Goal: Task Accomplishment & Management: Use online tool/utility

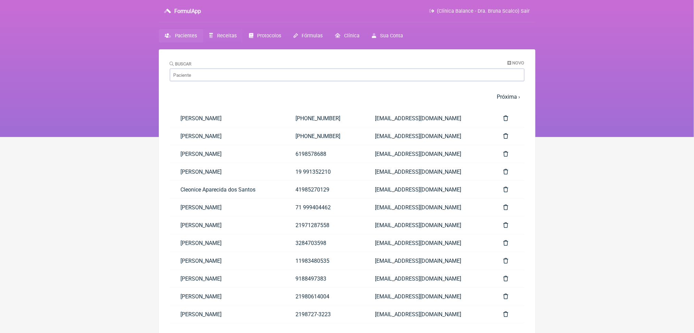
click at [236, 39] on span "Receitas" at bounding box center [227, 36] width 20 height 6
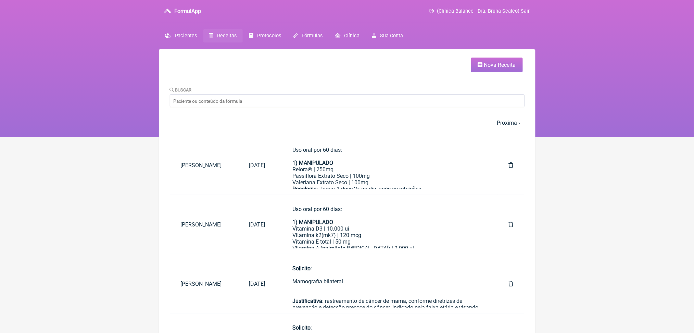
click at [513, 62] on link "Nova Receita" at bounding box center [497, 64] width 52 height 15
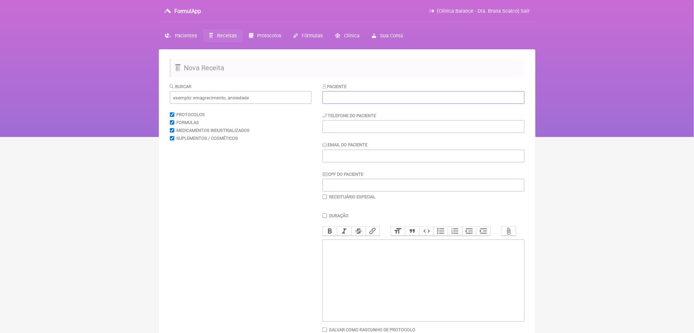
click at [344, 104] on input "text" at bounding box center [423, 97] width 202 height 13
type input "pedrina"
click at [196, 39] on span "Pacientes" at bounding box center [186, 36] width 22 height 6
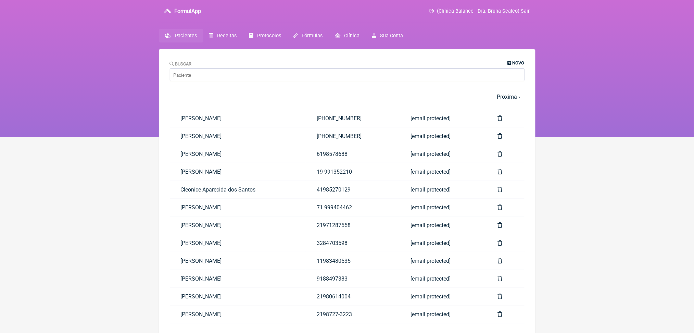
click at [512, 65] on span "Novo" at bounding box center [518, 62] width 12 height 5
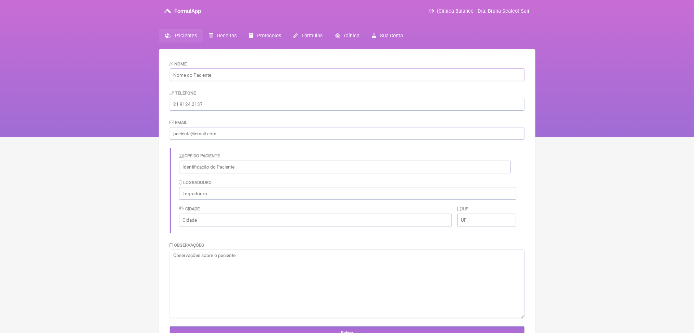
click at [264, 81] on input "text" at bounding box center [347, 74] width 354 height 13
paste input "Pedrina de [PERSON_NAME]"
type input "Pedrina de [PERSON_NAME]"
click at [196, 111] on input "tel" at bounding box center [347, 104] width 354 height 13
paste input "[PHONE_NUMBER]"
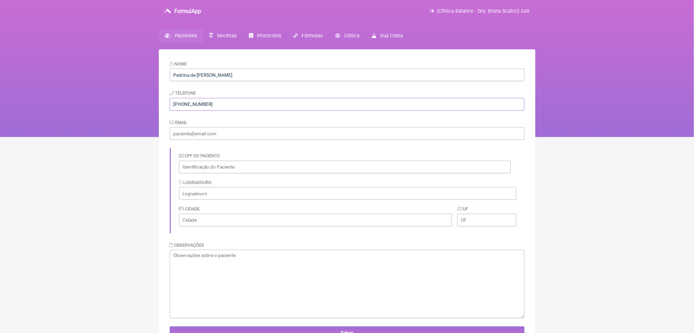
type input "[PHONE_NUMBER]"
click at [211, 140] on input "email" at bounding box center [347, 133] width 354 height 13
paste input "[EMAIL_ADDRESS][DOMAIN_NAME]"
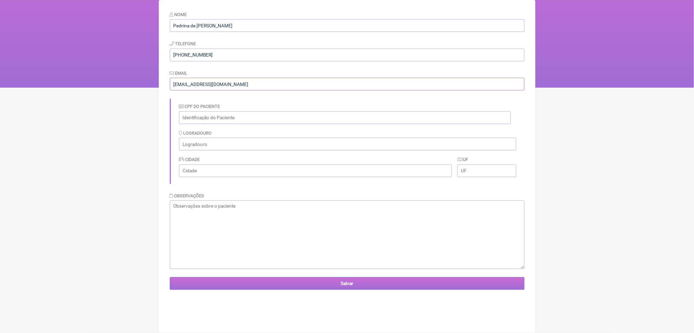
type input "[EMAIL_ADDRESS][DOMAIN_NAME]"
click at [277, 289] on input "Salvar" at bounding box center [347, 283] width 354 height 13
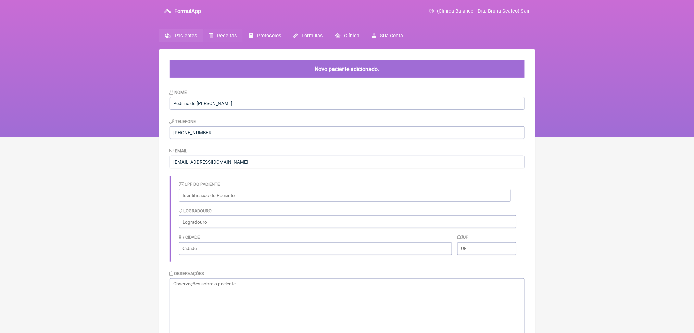
click at [235, 39] on span "Receitas" at bounding box center [227, 36] width 20 height 6
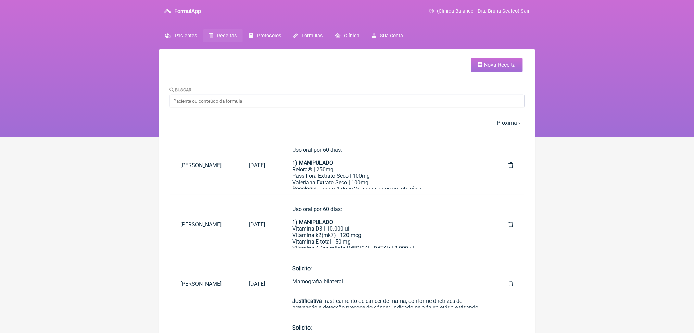
click at [488, 62] on link "Nova Receita" at bounding box center [497, 64] width 52 height 15
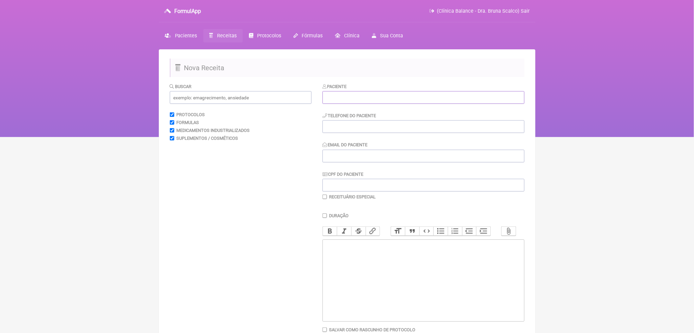
click at [358, 104] on input "text" at bounding box center [423, 97] width 202 height 13
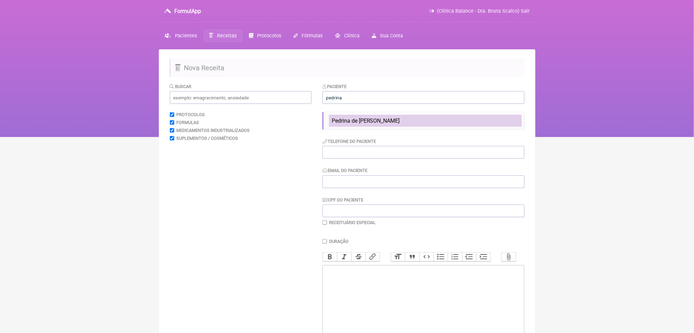
click at [395, 124] on span "Pedrina de [PERSON_NAME]" at bounding box center [366, 120] width 68 height 7
type input "Pedrina de Fátima de Mendonça Martinelli"
type input "(66) 99600-6106"
type input "marianammartinelli@hotmail.com"
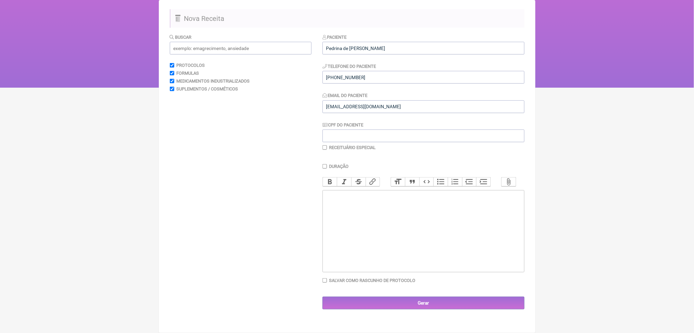
scroll to position [52, 0]
click at [291, 54] on input "text" at bounding box center [241, 48] width 142 height 13
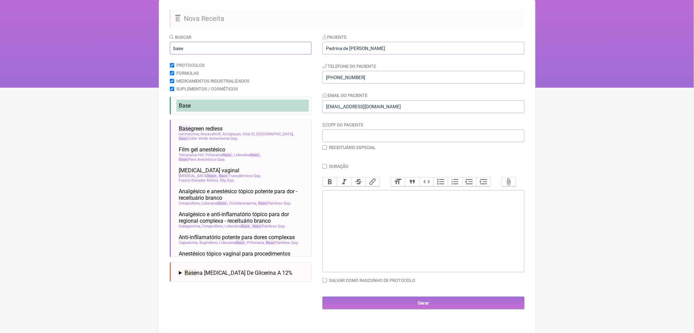
type input "base"
click at [247, 112] on li "Base" at bounding box center [242, 106] width 132 height 12
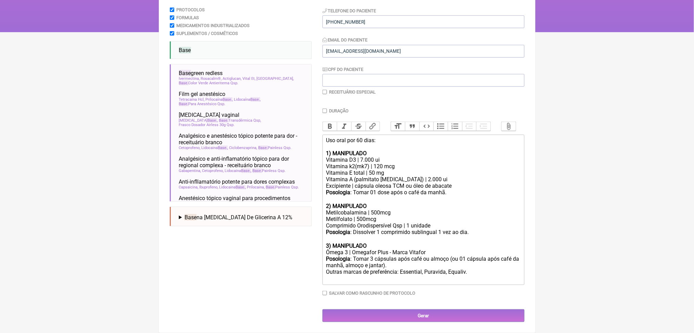
scroll to position [113, 0]
click at [376, 163] on div "Vitamina D3 | 7.000 ui" at bounding box center [423, 159] width 194 height 7
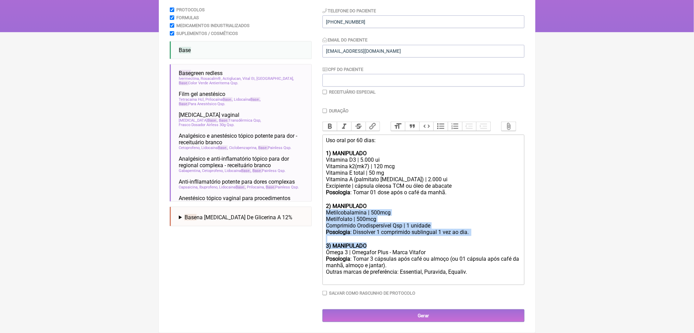
drag, startPoint x: 329, startPoint y: 172, endPoint x: 393, endPoint y: 223, distance: 81.8
click at [393, 223] on trix-editor "Uso oral por 60 dias: 1) MANIPULADO Vitamina D3 | 5.000 ui Vitamina k2(mk7) | 1…" at bounding box center [423, 209] width 202 height 150
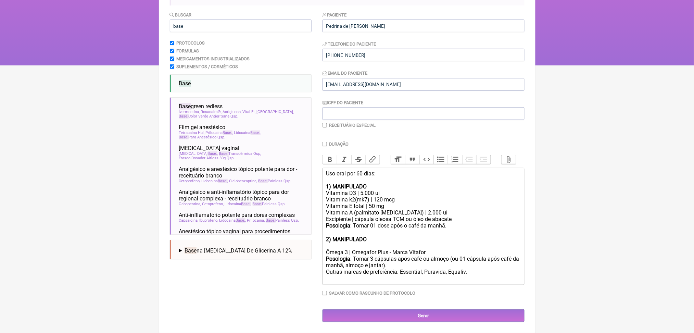
scroll to position [163, 0]
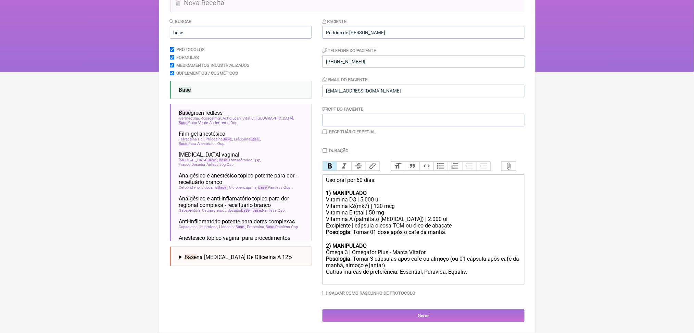
click at [365, 242] on strong "2) MANIPULADO" at bounding box center [346, 245] width 41 height 7
click at [516, 255] on div "Posologia : Tomar 3 cápsulas após café ou almoço (ou 01 cápsula após café da ma…" at bounding box center [423, 268] width 194 height 27
drag, startPoint x: 685, startPoint y: 192, endPoint x: 700, endPoint y: 191, distance: 15.4
click at [693, 72] on html "FormulApp (Clínica Balance - Dra. Bruna Scalco) Sair Pacientes Receitas Protoco…" at bounding box center [347, 3] width 694 height 137
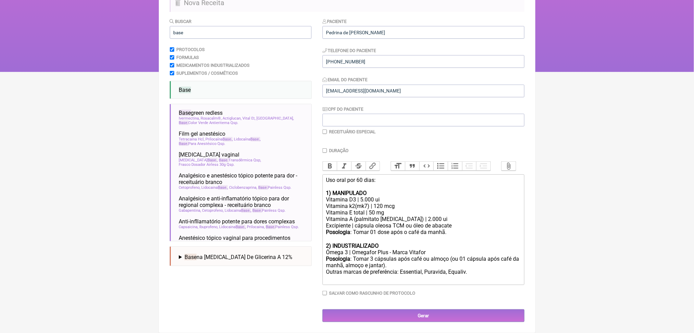
click at [515, 258] on div "Posologia : Tomar 3 cápsulas após café ou almoço (ou 01 cápsula após café da ma…" at bounding box center [423, 268] width 194 height 27
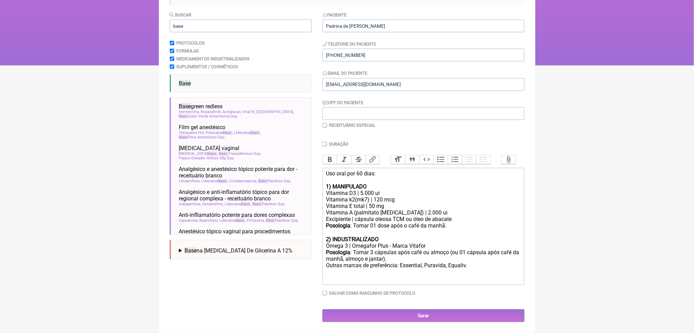
type trix-editor "<div>Uso oral por 60 dias:<br><br><strong>1) MANIPULADO</strong></div><div>Vita…"
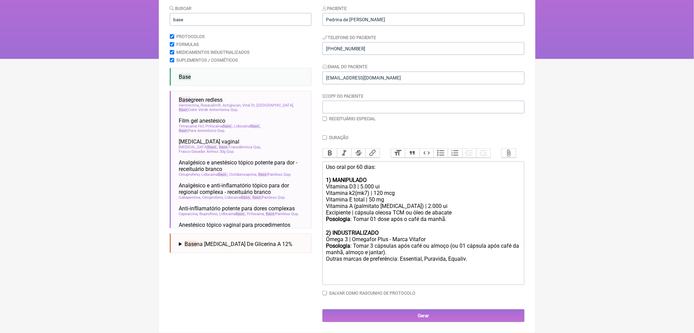
scroll to position [100, 0]
click at [184, 14] on input "base" at bounding box center [241, 19] width 142 height 13
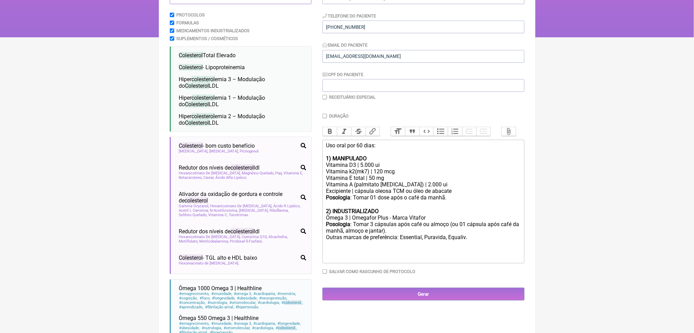
type input "colesterol"
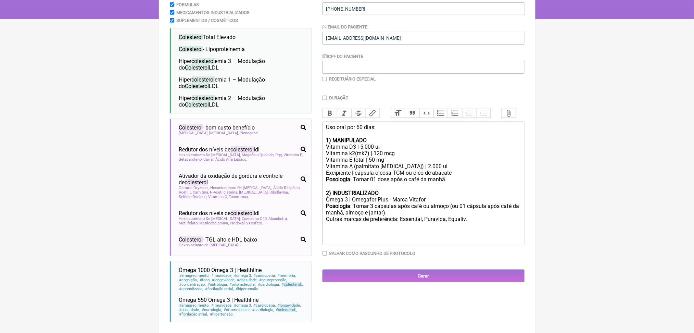
scroll to position [136, 0]
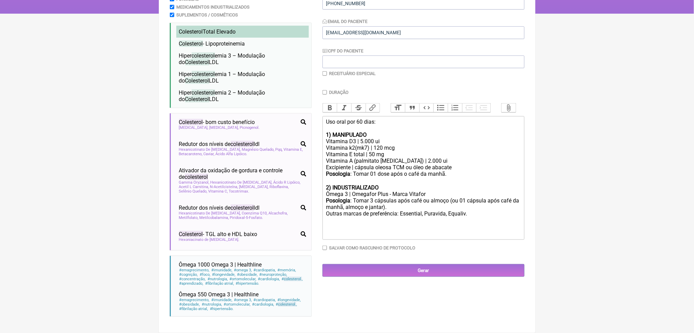
click at [197, 35] on span "Colesterol" at bounding box center [191, 31] width 24 height 7
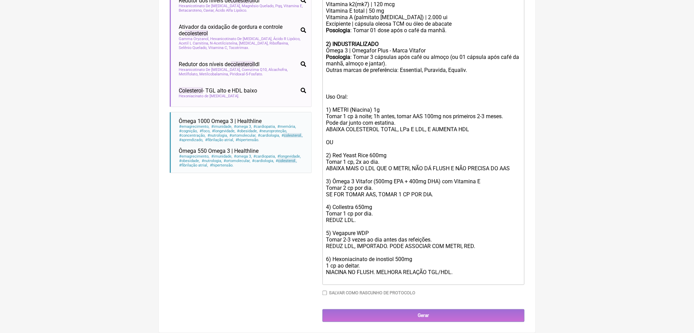
scroll to position [412, 0]
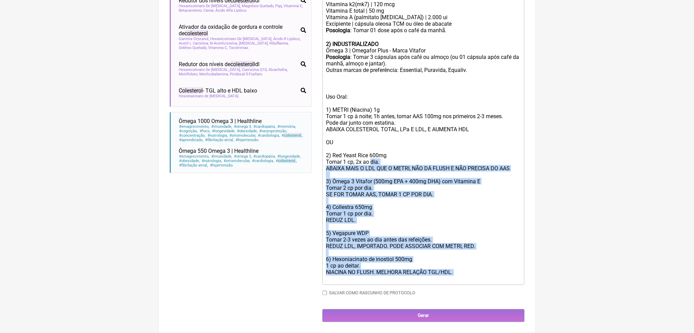
drag, startPoint x: 485, startPoint y: 299, endPoint x: 385, endPoint y: 133, distance: 194.4
click at [385, 133] on div "Uso Oral: 1) METRI (Niacina) 1g Tomar 1 cp à noite; 1h antes, tomar AAS 100mg n…" at bounding box center [423, 187] width 194 height 189
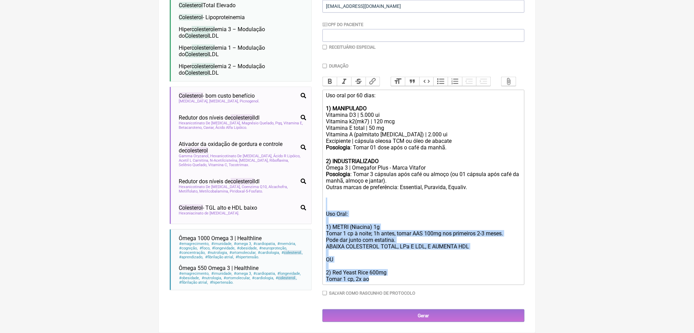
drag, startPoint x: 402, startPoint y: 269, endPoint x: 315, endPoint y: 162, distance: 138.2
click at [315, 162] on form "Buscar colesterol Protocolos Formulas Medicamentos Industrializados Suplementos…" at bounding box center [347, 127] width 354 height 388
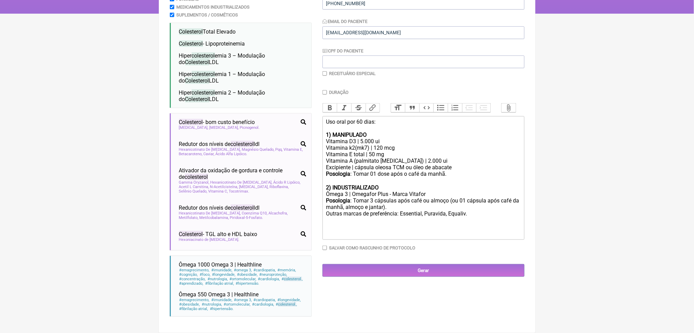
scroll to position [134, 0]
click at [236, 147] on span "Redutor dos níveis de colesterol ldl" at bounding box center [219, 144] width 81 height 7
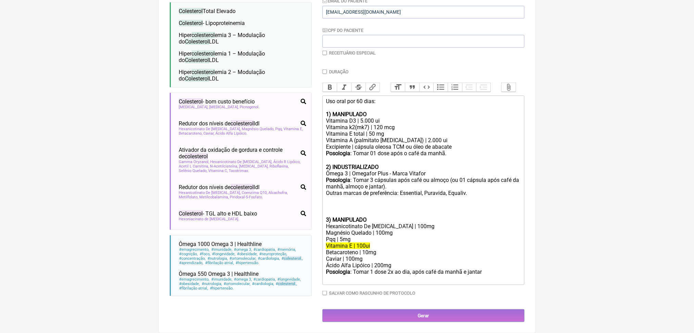
scroll to position [225, 0]
click at [348, 204] on div "Posologia : Tomar 3 cápsulas após café ou almoço (ou 01 cápsula após café da ma…" at bounding box center [423, 197] width 194 height 40
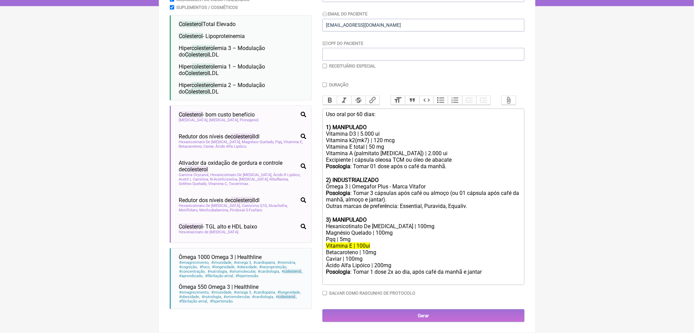
click at [355, 243] on del "Vitamina E | 100ui" at bounding box center [348, 245] width 44 height 7
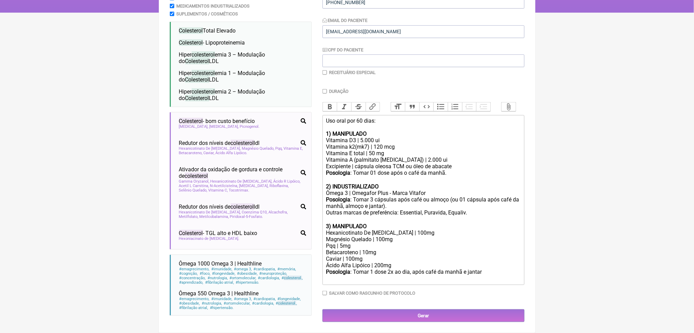
click at [384, 249] on div "Betacaroteno | 10mg" at bounding box center [423, 252] width 194 height 7
click at [340, 256] on div "Caviar | 100mg" at bounding box center [423, 258] width 194 height 7
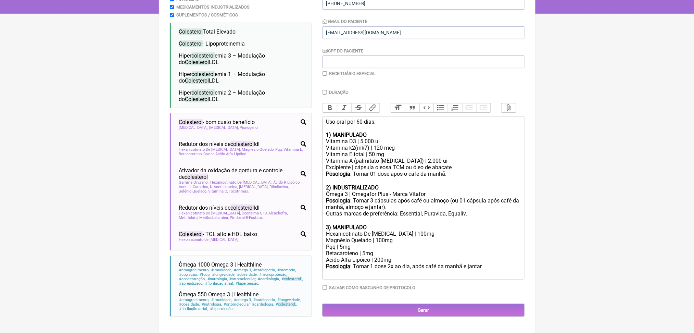
click at [421, 230] on div "Hexanicotinato De Inositol | 100mg" at bounding box center [423, 233] width 194 height 7
click at [370, 237] on div "Magnésio Quelado | 100mg" at bounding box center [423, 240] width 194 height 7
click at [375, 273] on div "Posologia : Tomar 1 dose 2x ao dia, após café da manhã e jantar ㅤ" at bounding box center [423, 270] width 194 height 14
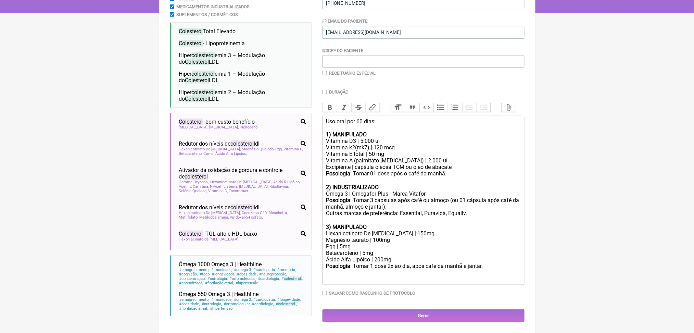
type trix-editor "<div>Uso oral por 60 dias:<br><br><strong>1) MANIPULADO</strong></div><div>Vita…"
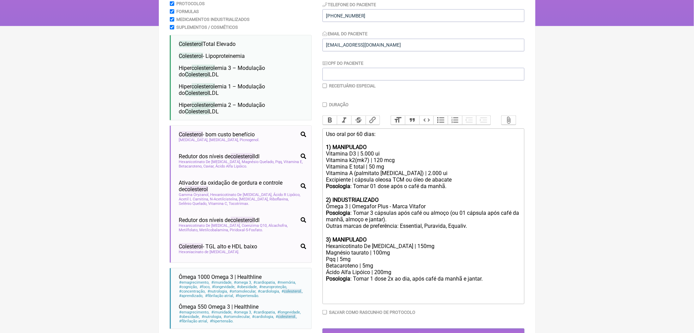
scroll to position [92, 0]
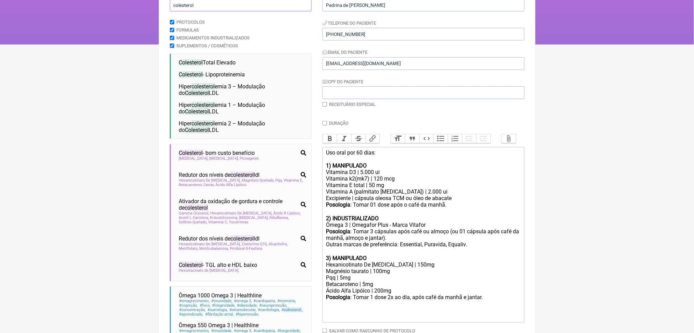
click at [189, 11] on input "colesterol" at bounding box center [241, 5] width 142 height 13
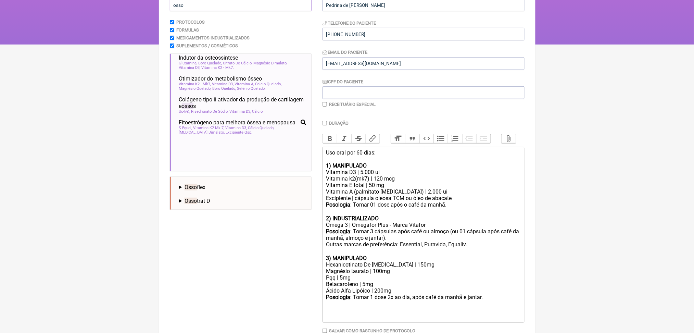
scroll to position [28, 0]
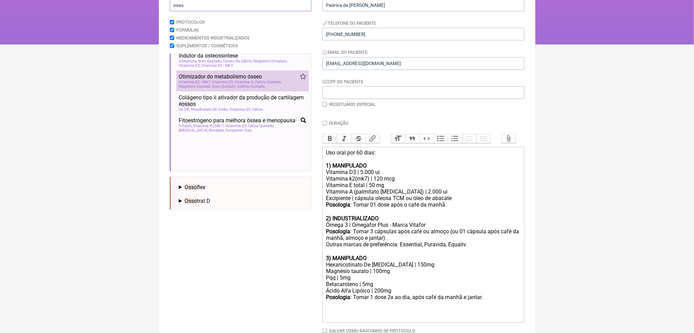
type input "osso"
click at [251, 89] on div "Vitamina K2 - Mk7 Vitamina D3 Vitamina A Calcio Quelado Magnésio Quelado Boro Q…" at bounding box center [242, 84] width 127 height 9
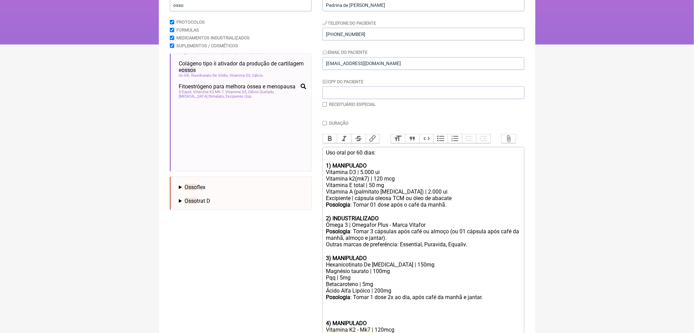
scroll to position [340, 0]
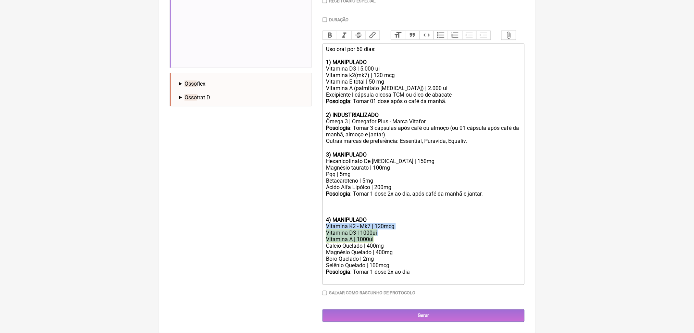
drag, startPoint x: 329, startPoint y: 196, endPoint x: 402, endPoint y: 215, distance: 75.5
click at [402, 215] on trix-editor "Uso oral por 60 dias: 1) MANIPULADO Vitamina D3 | 5.000 ui Vitamina k2(mk7) | 1…" at bounding box center [423, 163] width 202 height 241
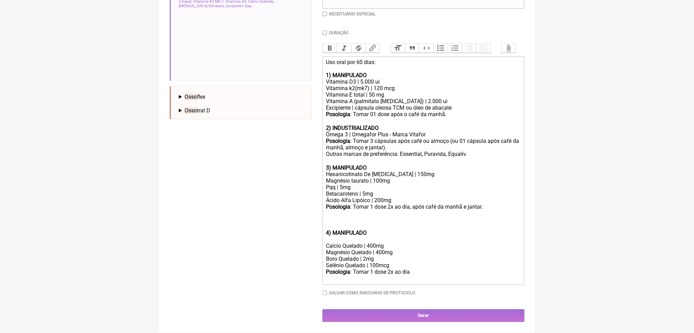
click at [346, 203] on div "Posologia : Tomar 1 dose 2x ao dia, após café da manhã e jantar." at bounding box center [423, 216] width 194 height 26
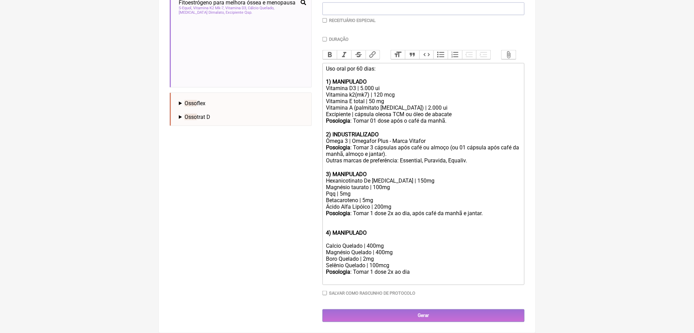
scroll to position [307, 0]
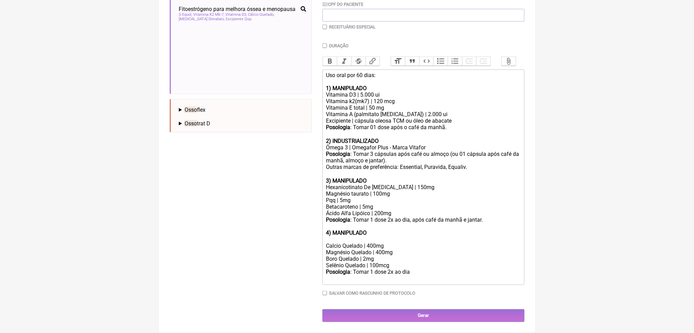
click at [354, 236] on div at bounding box center [423, 239] width 194 height 7
click at [411, 268] on div "Posologia : Tomar 1 dose 2x ao dia ㅤ" at bounding box center [423, 275] width 194 height 14
drag, startPoint x: 406, startPoint y: 256, endPoint x: 464, endPoint y: 252, distance: 58.3
click at [464, 268] on div "Posologia : Tomar 1 dose 2x ao dia ㅤ" at bounding box center [423, 275] width 194 height 14
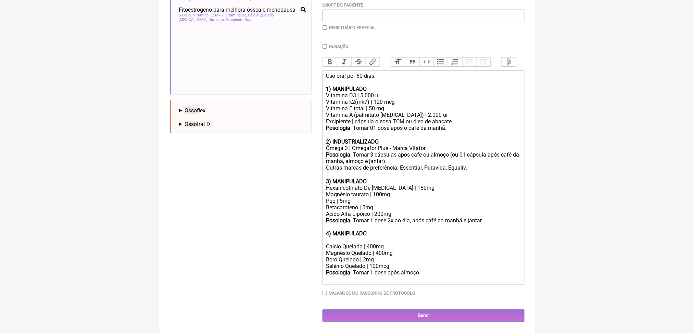
click at [335, 243] on div "Calcio Quelado | 400mg" at bounding box center [423, 246] width 194 height 7
click at [284, 142] on div "Buscar osso Protocolos Formulas Medicamentos Industrializados Suplementos / Cos…" at bounding box center [241, 118] width 142 height 408
click at [332, 236] on div at bounding box center [423, 239] width 194 height 7
click at [389, 262] on div "Selênio Quelado | 100mcg" at bounding box center [423, 265] width 194 height 7
click at [354, 236] on div at bounding box center [423, 239] width 194 height 7
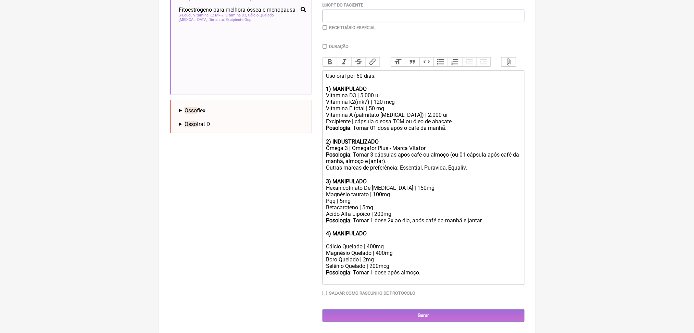
type trix-editor "<div>Uso oral por 60 dias:<br><br><strong>1) MANIPULADO</strong></div><div>Vita…"
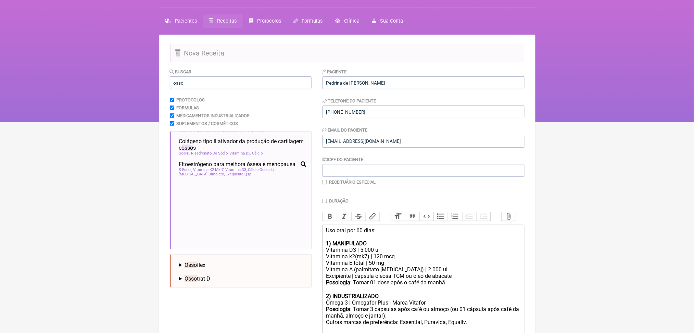
scroll to position [0, 0]
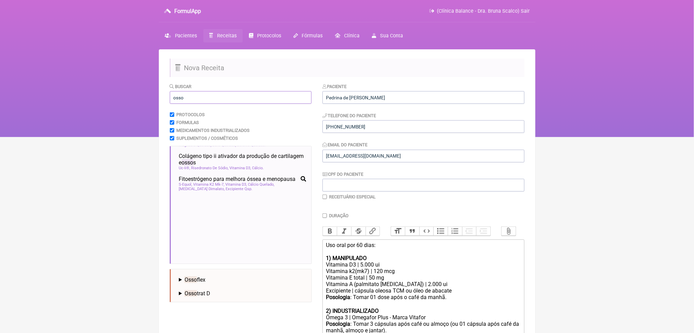
click at [189, 104] on input "osso" at bounding box center [241, 97] width 142 height 13
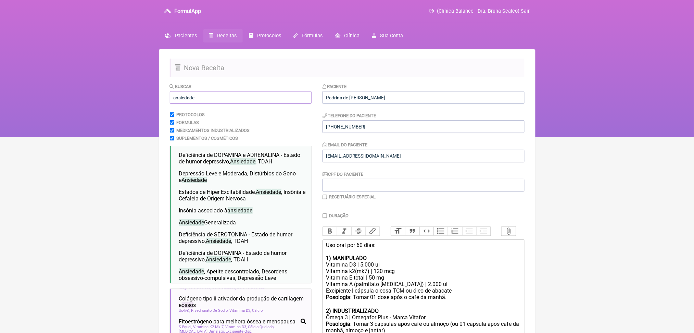
type input "ansiedade"
click at [125, 87] on nav "FormulApp (Clínica Balance - Dra. Bruna Scalco) Sair Pacientes Receitas Protoco…" at bounding box center [347, 68] width 694 height 137
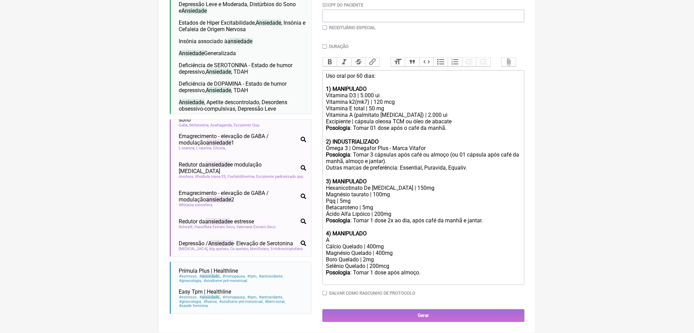
scroll to position [86, 0]
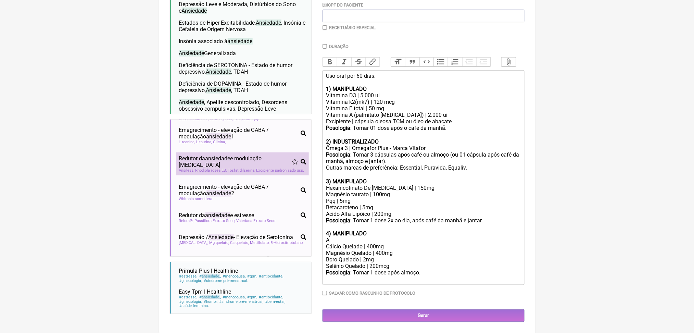
click at [255, 172] on span "Fosfatidilserina" at bounding box center [241, 170] width 27 height 4
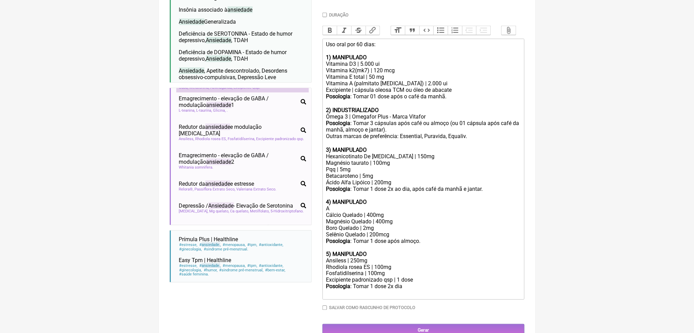
click at [260, 90] on span "Excipiente Qsp" at bounding box center [247, 87] width 27 height 4
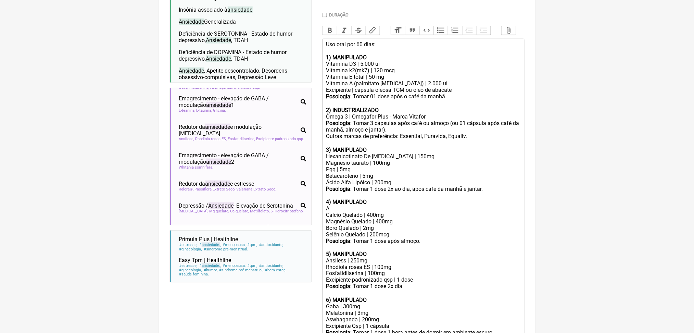
scroll to position [433, 0]
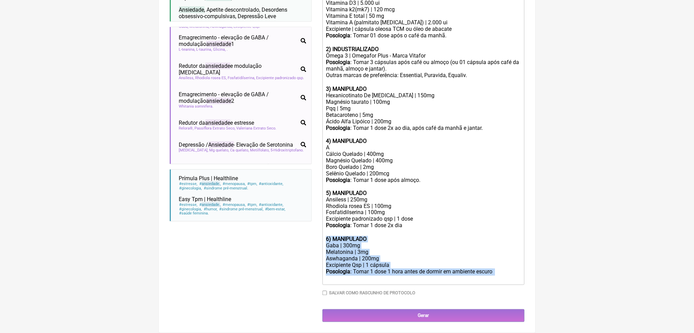
drag, startPoint x: 398, startPoint y: 262, endPoint x: 322, endPoint y: 206, distance: 95.0
click at [322, 206] on form "Buscar ansiedade Protocolos Formulas Medicamentos Industrializados Suplementos …" at bounding box center [347, 71] width 354 height 500
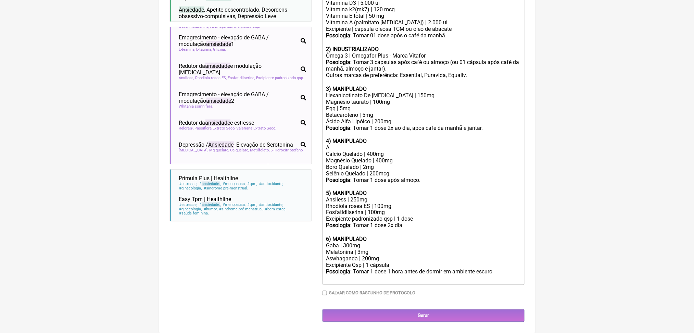
scroll to position [374, 0]
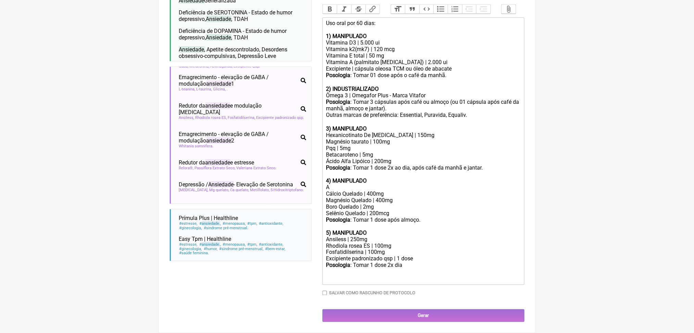
click at [367, 242] on div "Rhodiola rosea ES | 100mg" at bounding box center [423, 245] width 194 height 7
copy div "Rhodiola rosea ES | 100mg"
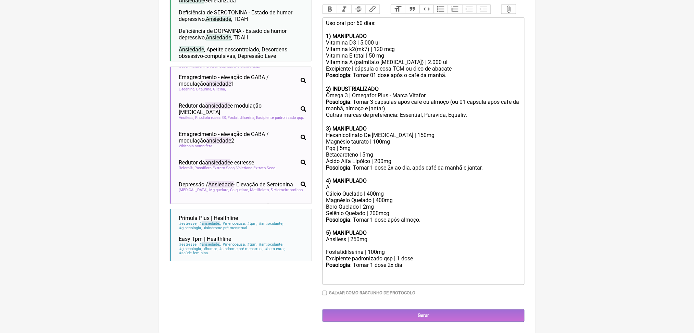
click at [345, 184] on div "A" at bounding box center [423, 187] width 194 height 7
paste trix-editor "Rhodiola rosea ES | 100mg</div><div><br>"
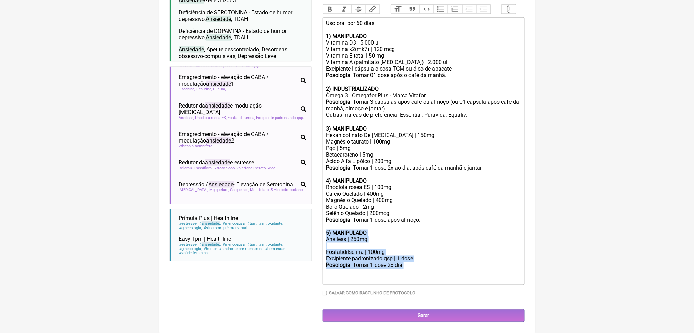
drag, startPoint x: 435, startPoint y: 247, endPoint x: 325, endPoint y: 203, distance: 117.9
click at [325, 203] on trix-editor "Uso oral por 60 dias: 1) MANIPULADO Vitamina D3 | 5.000 ui Vitamina k2(mk7) | 1…" at bounding box center [423, 150] width 202 height 267
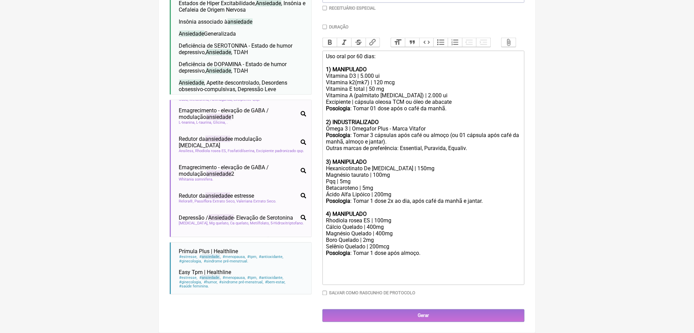
scroll to position [331, 0]
click at [395, 217] on div "Rhodiola rosea ES | 100mg" at bounding box center [423, 220] width 194 height 7
click at [406, 275] on div at bounding box center [423, 278] width 194 height 7
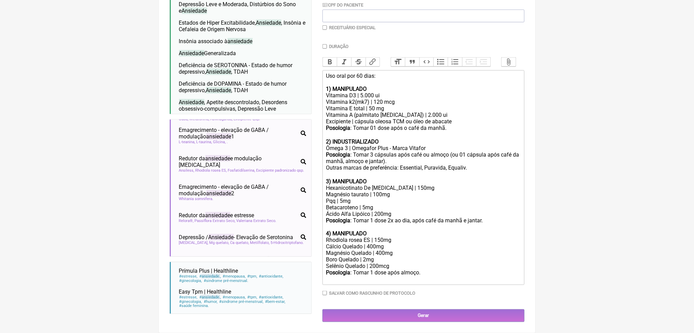
scroll to position [306, 0]
click at [403, 243] on div "Cálcio Quelado | 400mg" at bounding box center [423, 246] width 194 height 7
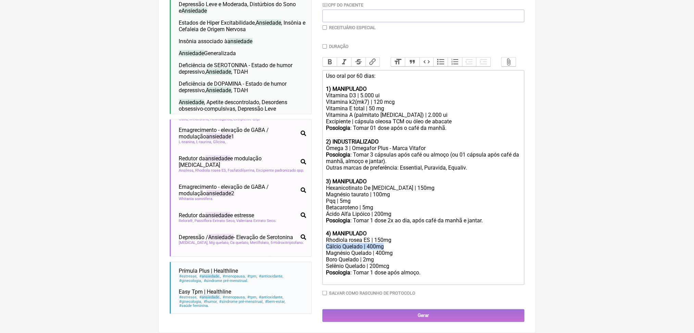
click at [403, 243] on div "Cálcio Quelado | 400mg" at bounding box center [423, 246] width 194 height 7
click at [462, 269] on div "Posologia : Tomar 1 dose após almoço." at bounding box center [423, 275] width 194 height 13
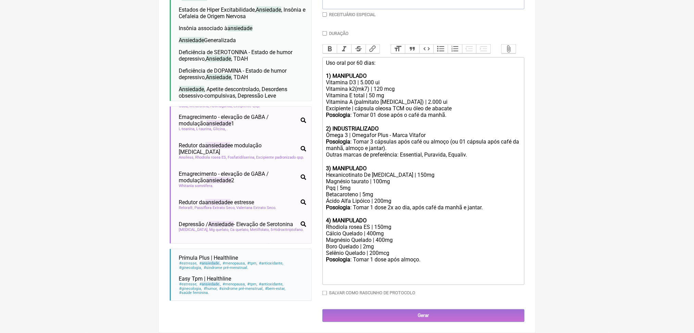
type trix-editor "<div>Uso oral por 60 dias:<br><br><strong>1) MANIPULADO</strong></div><div>Vita…"
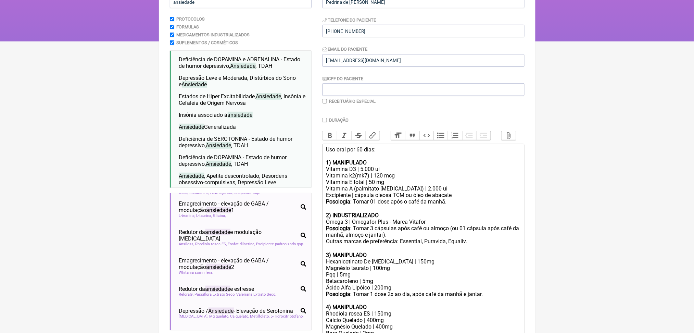
scroll to position [70, 0]
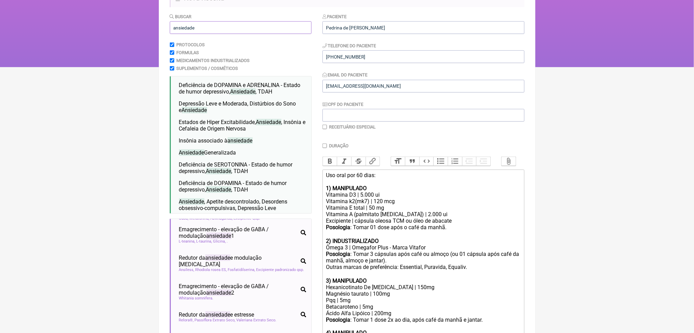
click at [196, 34] on input "ansiedade" at bounding box center [241, 27] width 142 height 13
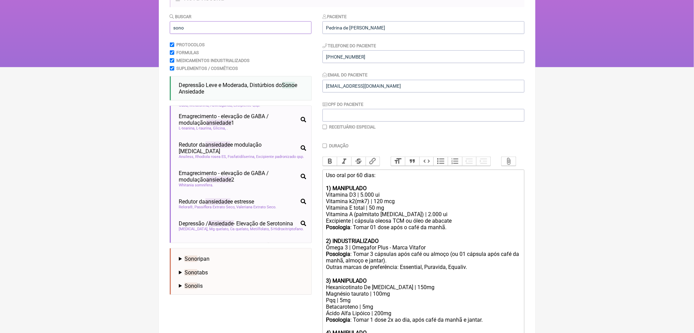
type input "sono"
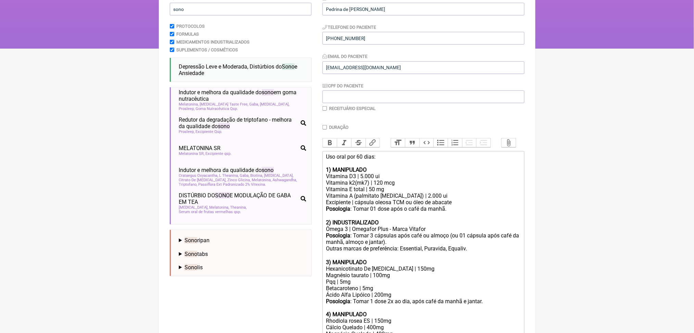
scroll to position [106, 0]
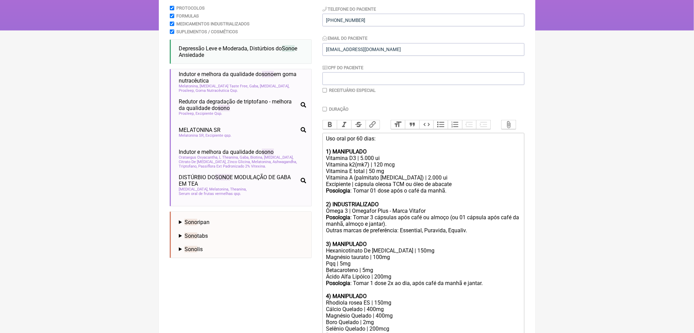
click at [268, 44] on span "Redutor da ansiedade e melhora da qualidade do sono" at bounding box center [239, 37] width 121 height 13
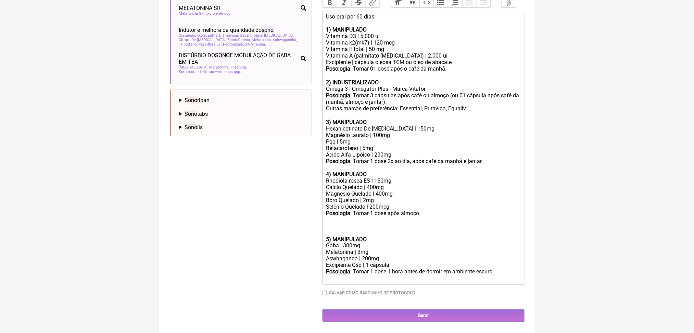
scroll to position [378, 0]
click at [345, 210] on div "Posologia : Tomar 1 dose após almoço." at bounding box center [423, 223] width 194 height 26
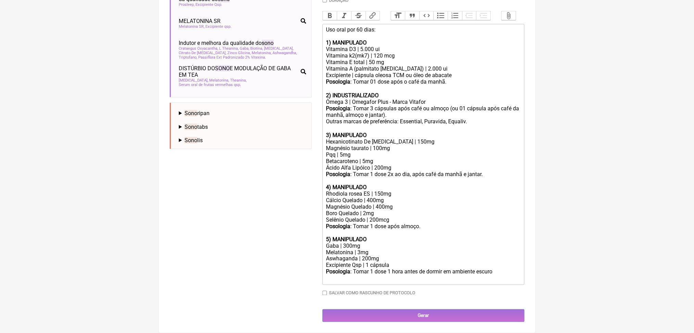
scroll to position [374, 0]
click at [354, 242] on div "Gaba | 300mg" at bounding box center [423, 245] width 194 height 7
click at [367, 255] on div "Aswhaganda | 200mg" at bounding box center [423, 258] width 194 height 7
click at [406, 268] on div "Posologia : Tomar 1 dose 1 hora antes de dormir em ambiente escuro ㅤ" at bounding box center [423, 275] width 194 height 14
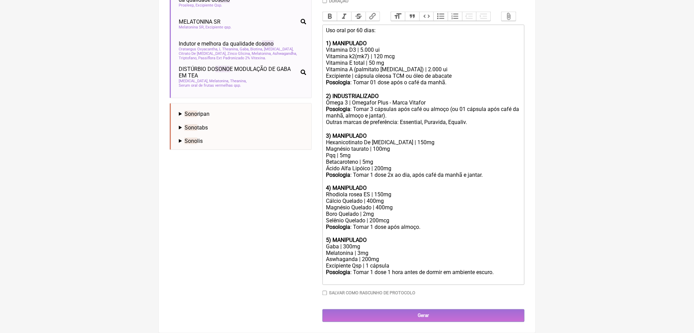
click at [353, 243] on div "Gaba | 300mg" at bounding box center [423, 246] width 194 height 7
click at [402, 256] on div "Aswhaganda | 200mg" at bounding box center [423, 259] width 194 height 7
click at [414, 269] on div "Posologia : Tomar 1 dose 1 hora antes de dormir em ambiente escuro." at bounding box center [423, 275] width 194 height 13
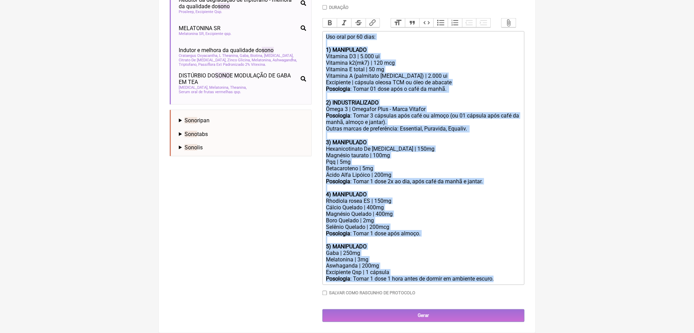
scroll to position [174, 0]
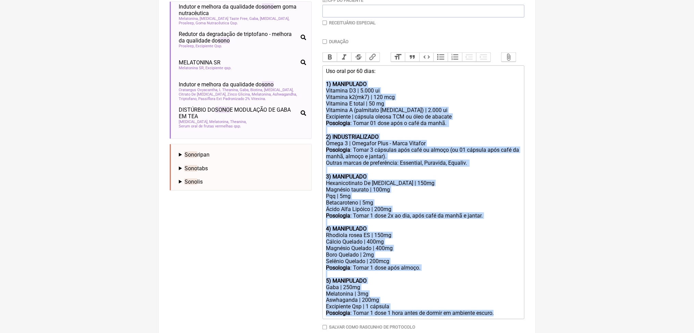
drag, startPoint x: 387, startPoint y: 268, endPoint x: 321, endPoint y: 144, distance: 140.2
click at [321, 144] on form "Buscar sono Protocolos Formulas Medicamentos Industrializados Suplementos / Cos…" at bounding box center [347, 132] width 354 height 447
copy trix-editor "1) MANIPULADO Vitamina D3 | 5.000 ui Vitamina k2(mk7) | 120 mcg Vitamina E tota…"
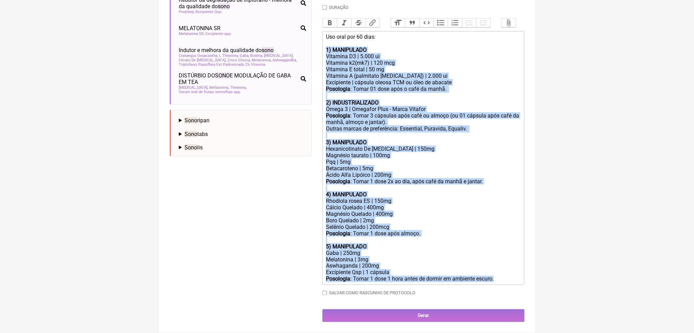
scroll to position [364, 0]
click at [378, 256] on div "Melatonina | 3mg" at bounding box center [423, 259] width 194 height 7
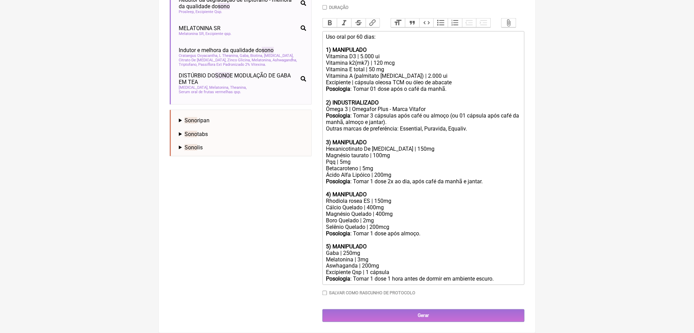
click at [371, 256] on div "Melatonina | 3mg" at bounding box center [423, 259] width 194 height 7
click at [363, 256] on div "Melatonina | 3mg" at bounding box center [423, 259] width 194 height 7
click at [394, 171] on div "Betacaroteno | 5mg" at bounding box center [423, 168] width 194 height 7
click at [408, 223] on div "Boro Quelado | 2mg" at bounding box center [423, 220] width 194 height 7
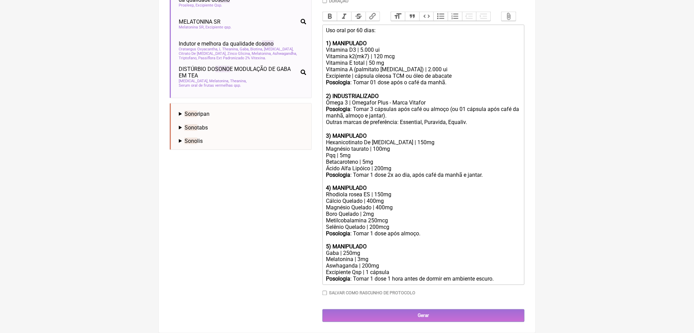
scroll to position [308, 0]
click at [381, 204] on div "Cálcio Quelado | 400mg" at bounding box center [423, 200] width 194 height 7
type trix-editor "<div>Uso oral por 60 dias:<br><br><strong>1) MANIPULADO</strong></div><div>Vita…"
click at [433, 311] on input "Gerar" at bounding box center [423, 315] width 202 height 13
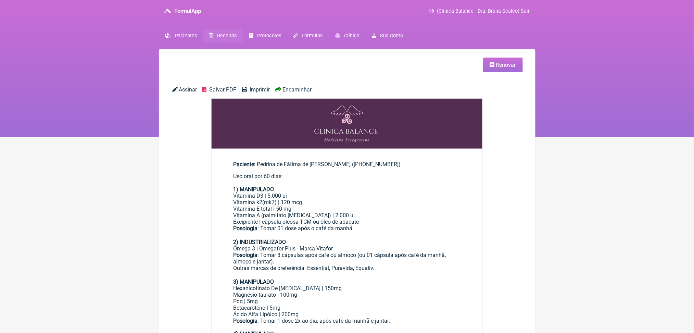
click at [236, 93] on span "Salvar PDF" at bounding box center [222, 89] width 27 height 7
click at [236, 39] on span "Receitas" at bounding box center [227, 36] width 20 height 6
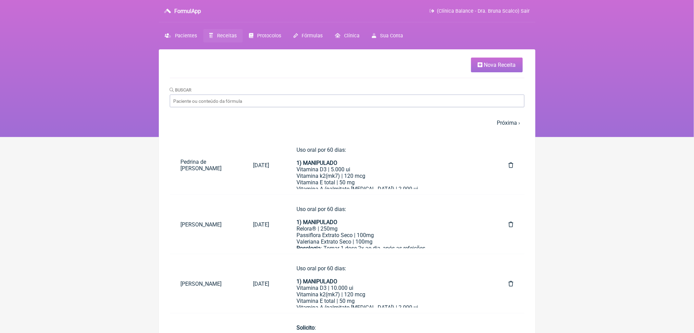
click at [491, 67] on span "Nova Receita" at bounding box center [500, 65] width 32 height 7
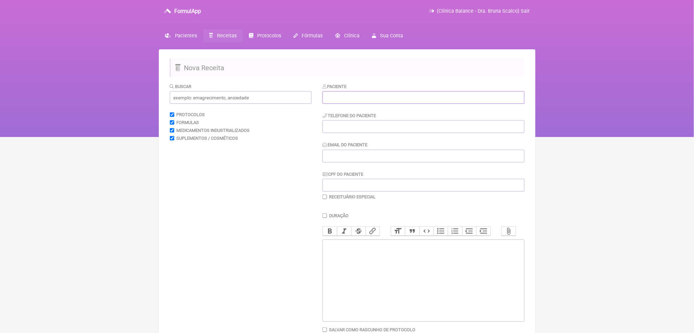
click at [414, 104] on input "text" at bounding box center [423, 97] width 202 height 13
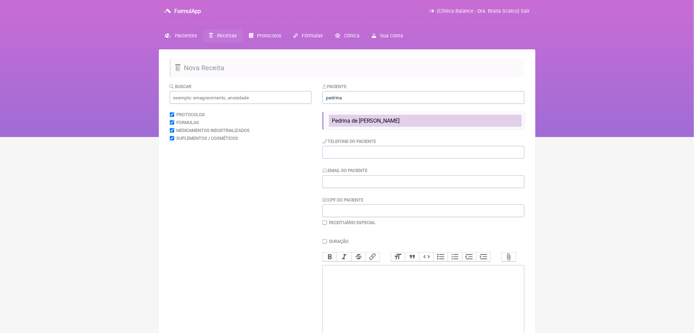
click at [400, 124] on span "Pedrina de Fátima de Mendonça Martinelli" at bounding box center [366, 120] width 68 height 7
type input "Pedrina de Fátima de Mendonça Martinelli"
type input "(66) 99600-6106"
type input "marianammartinelli@hotmail.com"
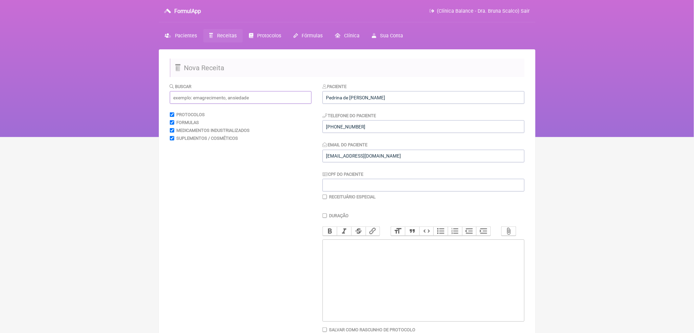
click at [247, 104] on input "text" at bounding box center [241, 97] width 142 height 13
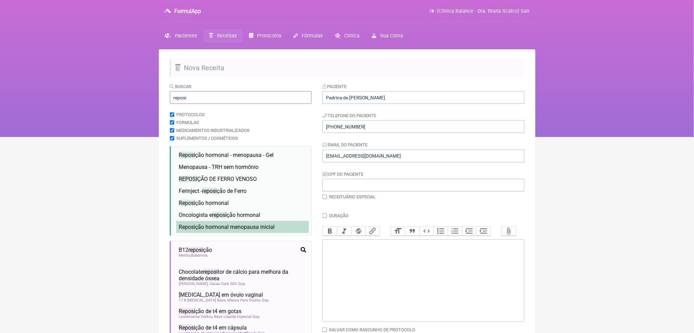
type input "reposi"
click at [250, 233] on li "Reposi ção hormonal menopausa inicial" at bounding box center [242, 227] width 132 height 12
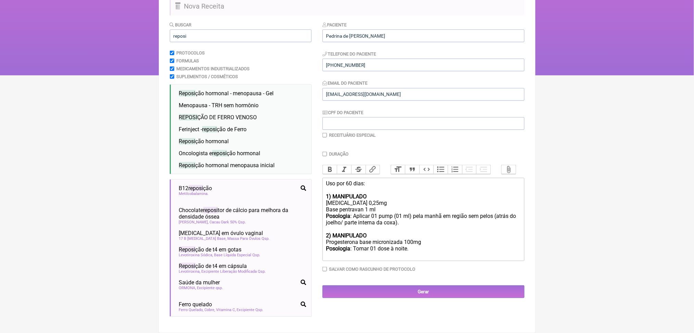
scroll to position [128, 0]
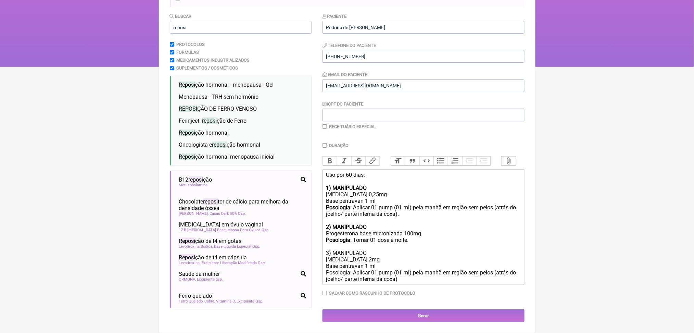
type trix-editor "<div>Uso por 60 dias:<br>&nbsp;<br><strong>1) MANIPULADO <br></strong>Estradiol…"
click at [349, 269] on div "Uso por 60 dias: 1) MANIPULADO Estradiol 0,25mg Base pentravan 1 ml Posologia :…" at bounding box center [423, 226] width 194 height 111
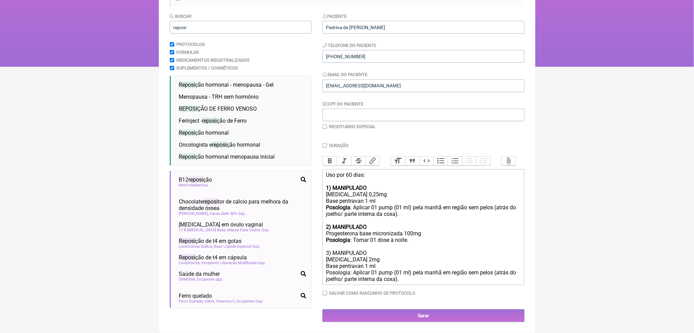
click at [355, 273] on div "Uso por 60 dias: 1) MANIPULADO Estradiol 0,25mg Base pentravan 1 ml Posologia :…" at bounding box center [423, 226] width 194 height 111
click at [337, 156] on button "Bold" at bounding box center [330, 160] width 14 height 9
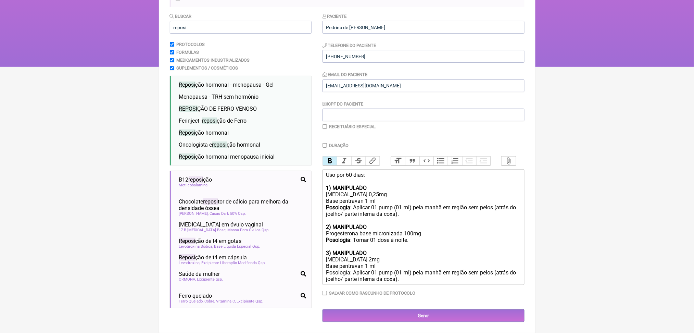
click at [340, 282] on div "Uso por 60 dias: 1) MANIPULADO Estradiol 0,25mg Base pentravan 1 ml Posologia :…" at bounding box center [423, 226] width 194 height 111
click at [337, 156] on button "Bold" at bounding box center [330, 160] width 14 height 9
click at [413, 173] on div "Uso por 60 dias: 1) MANIPULADO Estradiol 0,25mg Base pentravan 1 ml Posologia :…" at bounding box center [423, 226] width 194 height 111
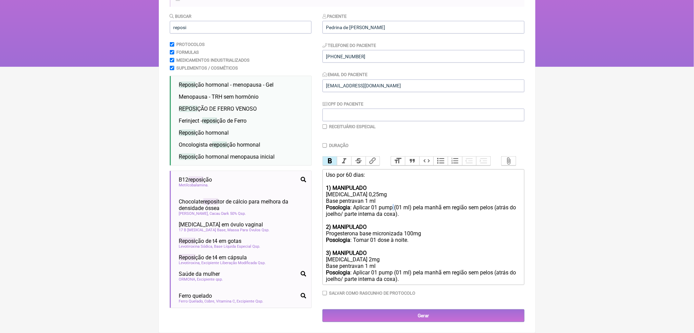
click at [413, 173] on div "Uso por 60 dias: 1) MANIPULADO Estradiol 0,25mg Base pentravan 1 ml Posologia :…" at bounding box center [423, 226] width 194 height 111
click at [447, 173] on div "Uso por 60 dias: 1) MANIPULADO Estradiol 0,25mg Base pentravan 1 ml Posologia :…" at bounding box center [423, 226] width 194 height 111
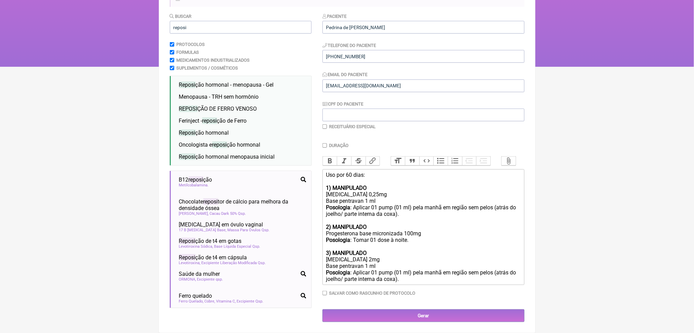
click at [412, 264] on div "Uso por 60 dias: 1) MANIPULADO Estradiol 0,25mg Base pentravan 1 ml Posologia :…" at bounding box center [423, 226] width 194 height 111
click at [365, 203] on div "Uso por 60 dias: 1) MANIPULADO Estradiol 0,25mg Base pentravan 1 ml Posologia :…" at bounding box center [423, 226] width 194 height 111
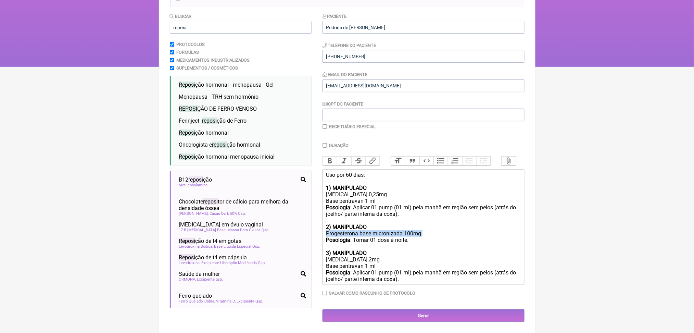
click at [365, 203] on div "Uso por 60 dias: 1) MANIPULADO Estradiol 0,25mg Base pentravan 1 ml Posologia :…" at bounding box center [423, 226] width 194 height 111
click at [422, 316] on input "Gerar" at bounding box center [423, 315] width 202 height 13
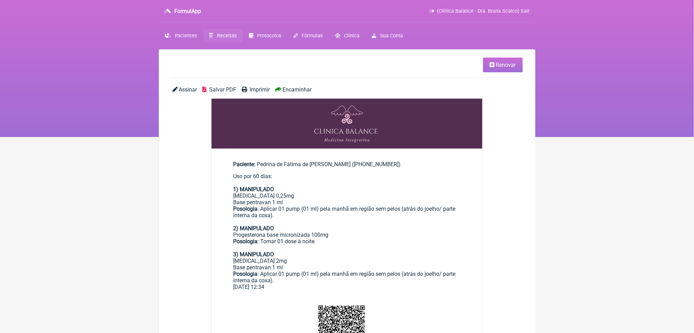
click at [234, 93] on span "Salvar PDF" at bounding box center [222, 89] width 27 height 7
click at [236, 39] on span "Receitas" at bounding box center [227, 36] width 20 height 6
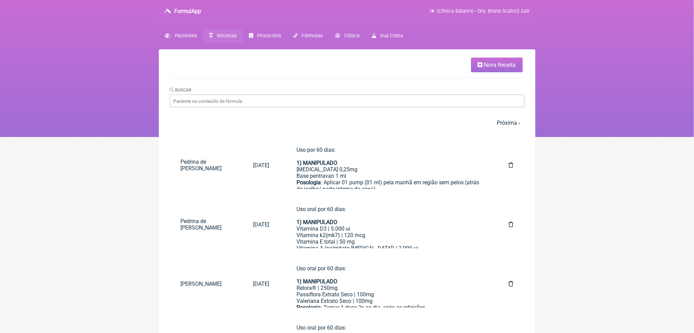
click at [576, 137] on html "FormulApp (Clínica Balance - Dra. Bruna Scalco) Sair Pacientes Receitas Protoco…" at bounding box center [347, 68] width 694 height 137
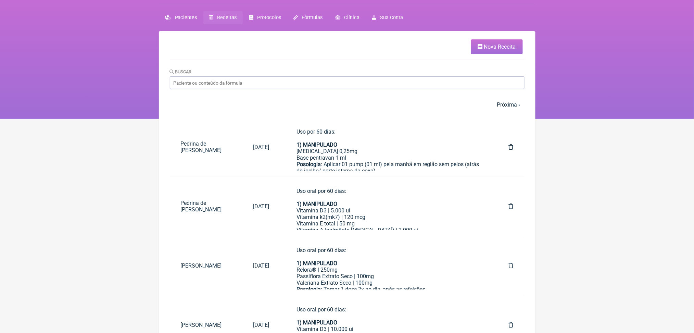
scroll to position [36, 0]
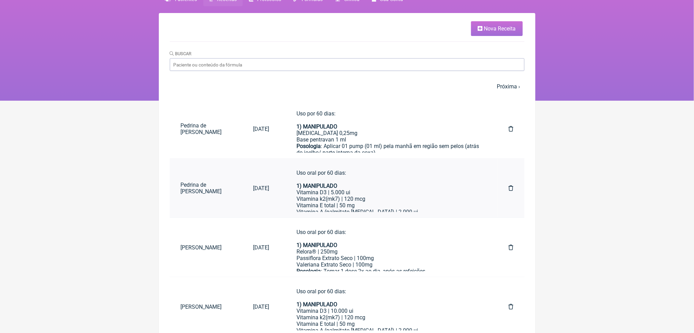
click at [386, 189] on div "Uso oral por 60 dias: 1) MANIPULADO" at bounding box center [388, 179] width 184 height 20
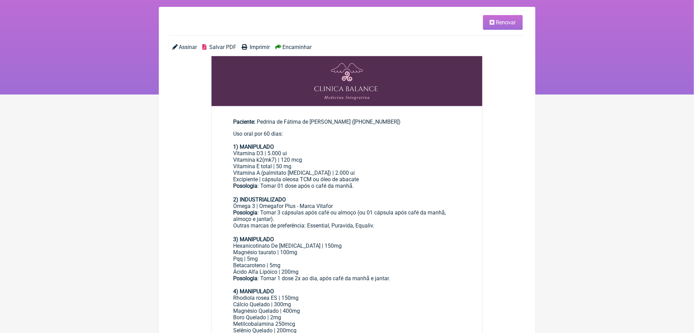
scroll to position [46, 0]
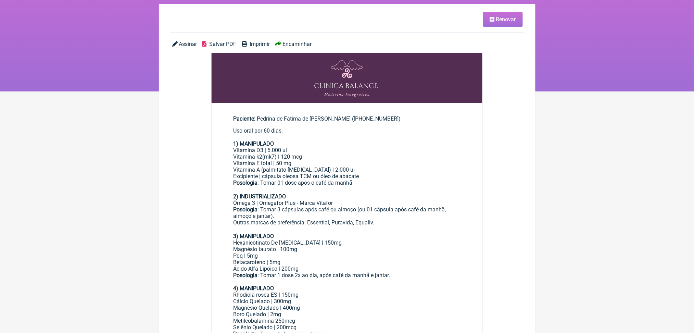
click at [496, 23] on span "Renovar" at bounding box center [506, 19] width 20 height 7
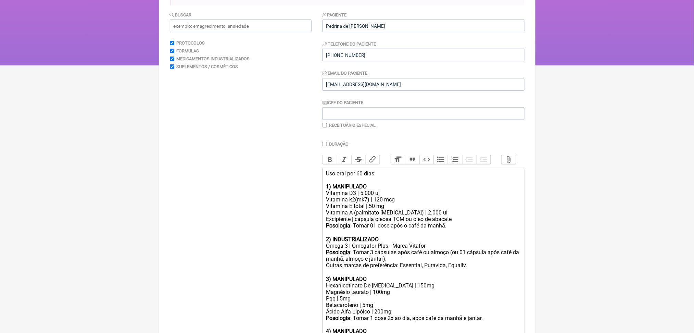
scroll to position [68, 0]
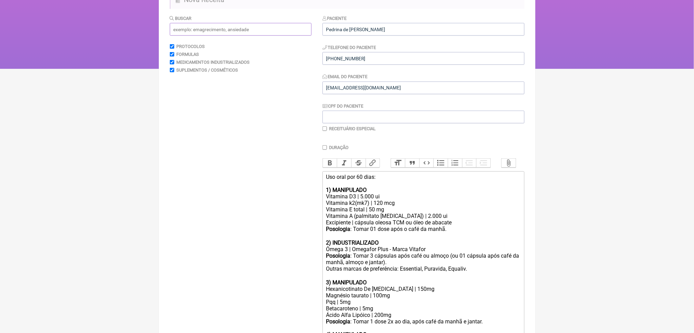
click at [258, 35] on input "text" at bounding box center [241, 29] width 142 height 13
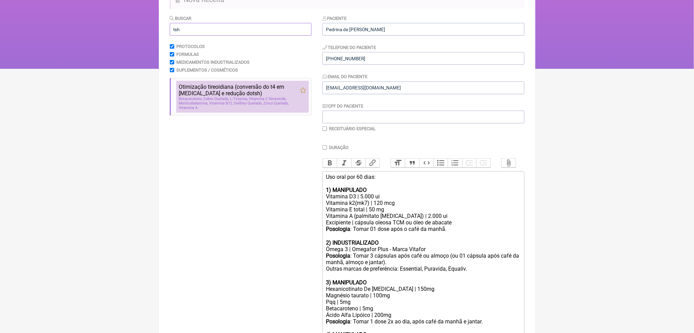
type input "tsh"
click at [254, 96] on span "tsh" at bounding box center [257, 93] width 8 height 7
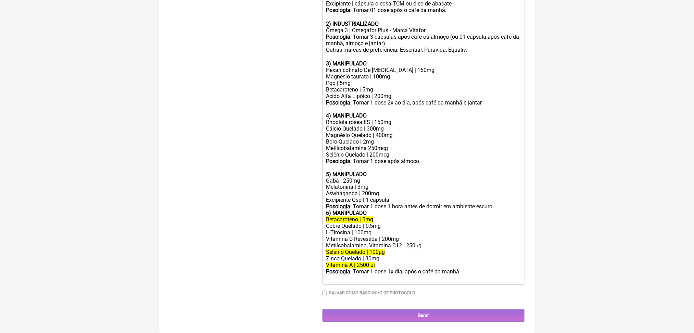
scroll to position [408, 0]
click at [352, 249] on div "Metilcobalamina, Vitamina B12 | 250µg" at bounding box center [423, 245] width 194 height 7
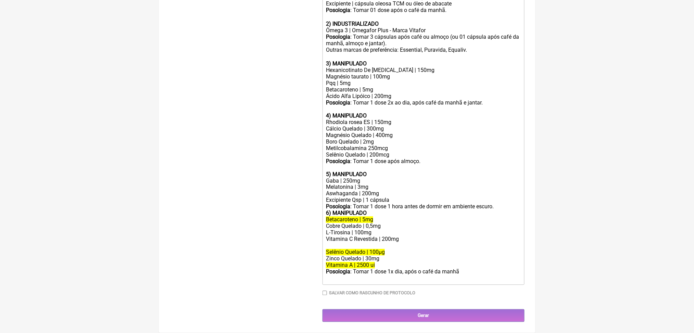
click at [365, 242] on div "Vitamina C Revestida | 200mg" at bounding box center [423, 239] width 194 height 7
copy div "Vitamina C Revestida | 200mg"
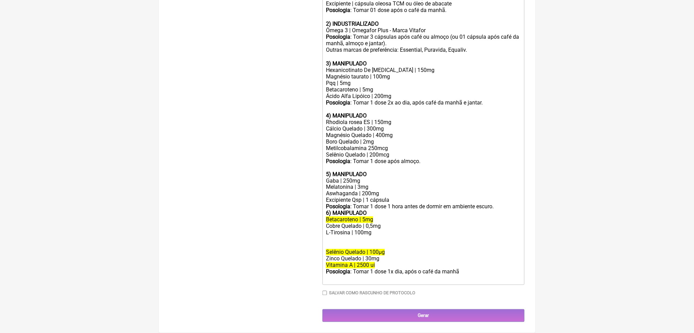
click at [414, 154] on div "Selênio Quelado | 200mcg" at bounding box center [423, 154] width 194 height 7
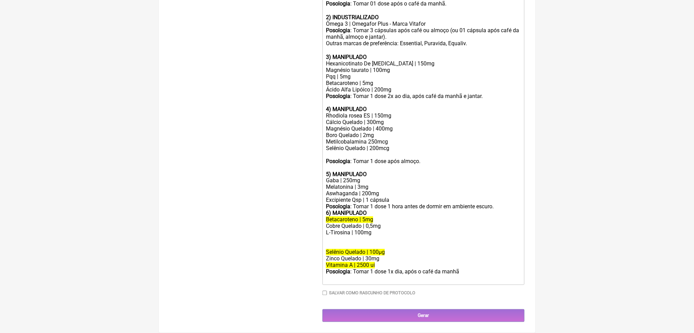
paste trix-editor "Vitamina C Revestida | 200mg</div><div><br>"
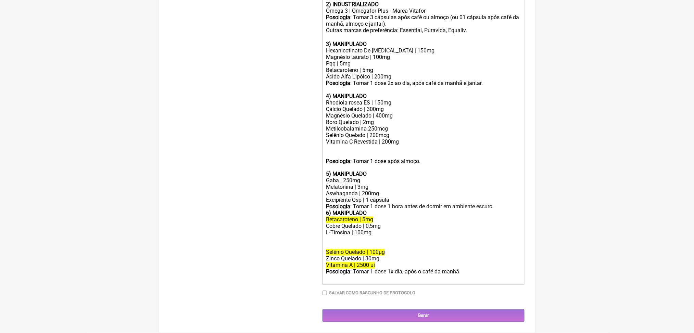
click at [348, 223] on del "Betacaroteno | 5mg" at bounding box center [349, 219] width 47 height 7
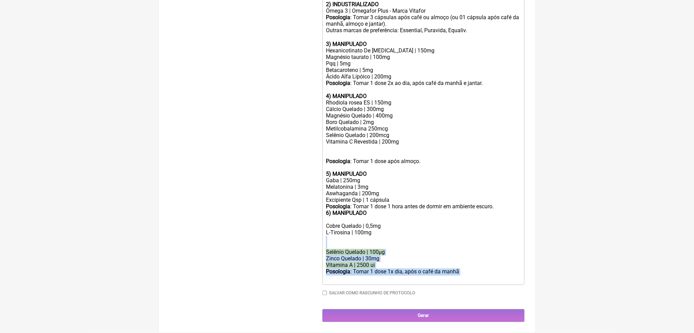
drag, startPoint x: 501, startPoint y: 278, endPoint x: 327, endPoint y: 240, distance: 177.5
click at [327, 240] on trix-editor "Uso oral por 60 dias: 1) MANIPULADO Vitamina D3 | 5.000 ui Vitamina k2(mk7) | 1…" at bounding box center [423, 109] width 202 height 352
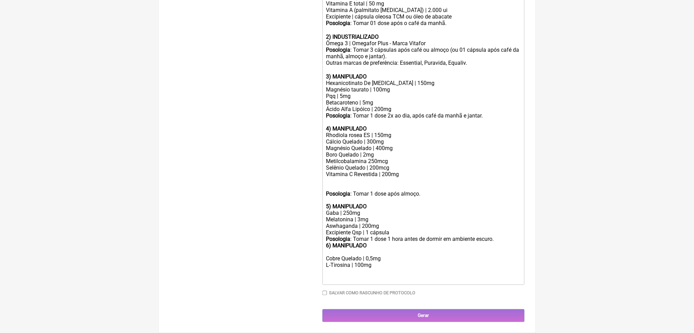
scroll to position [449, 0]
click at [359, 262] on div "L-Tirosina | 100mg" at bounding box center [423, 265] width 194 height 7
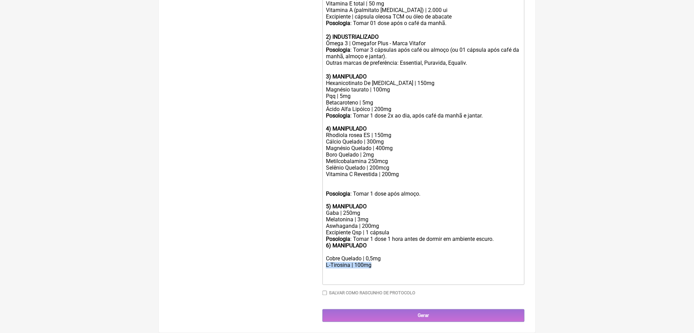
copy div "L-Tirosina | 100mg"
drag, startPoint x: 409, startPoint y: 247, endPoint x: 320, endPoint y: 224, distance: 92.0
click at [320, 224] on form "Buscar tsh Protocolos Formulas Medicamentos Industrializados Suplementos / Cosm…" at bounding box center [347, 65] width 354 height 513
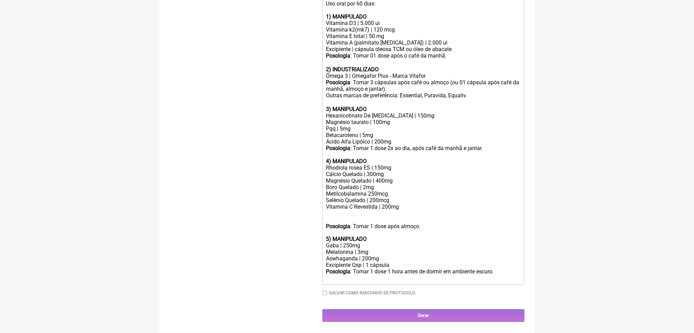
scroll to position [398, 0]
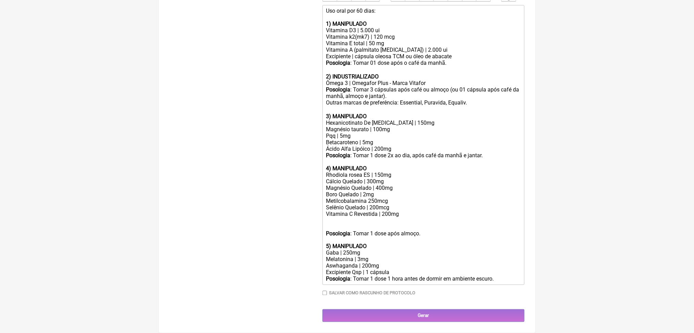
click at [341, 217] on div at bounding box center [423, 223] width 194 height 13
paste trix-editor "L-Tirosina | 100mg</div><div><br><br></div><div>"
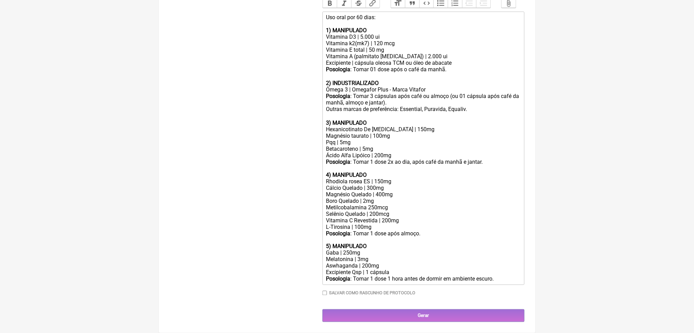
scroll to position [390, 0]
click at [405, 210] on div "Selênio Quelado | 200mcg Vitamina C Revestida | 200mg" at bounding box center [423, 216] width 194 height 13
click at [398, 191] on div "Magnésio Quelado | 400mg" at bounding box center [423, 194] width 194 height 7
type trix-editor "<div>Uso oral por 60 dias:<br><br><strong>1) MANIPULADO</strong></div><div>Vita…"
click at [436, 312] on input "Gerar" at bounding box center [423, 315] width 202 height 13
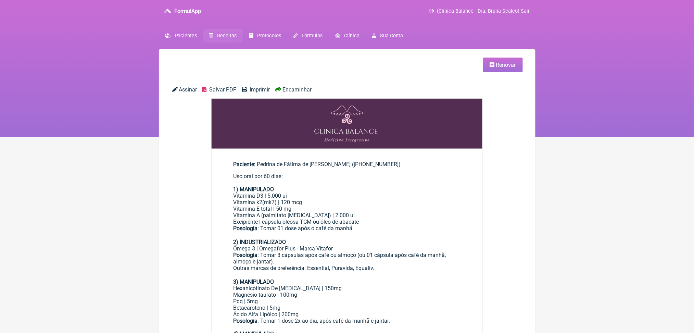
click at [236, 93] on span "Salvar PDF" at bounding box center [222, 89] width 27 height 7
